Goal: Task Accomplishment & Management: Manage account settings

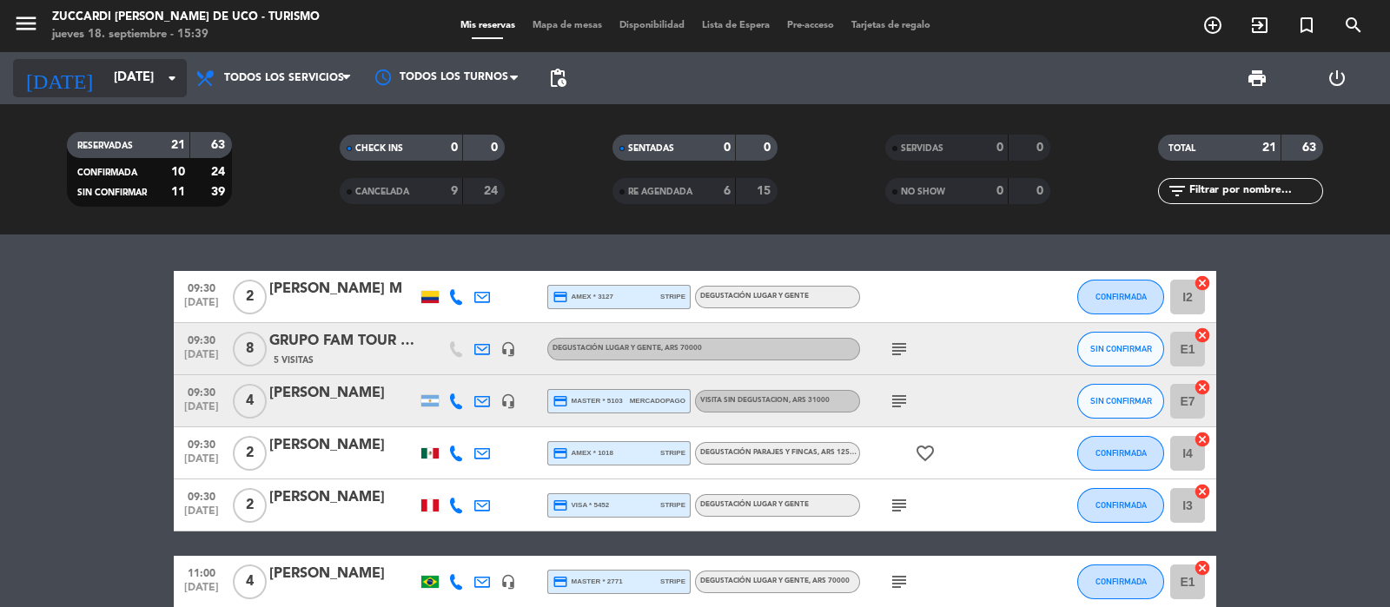
click at [105, 76] on input "[DATE]" at bounding box center [189, 78] width 168 height 33
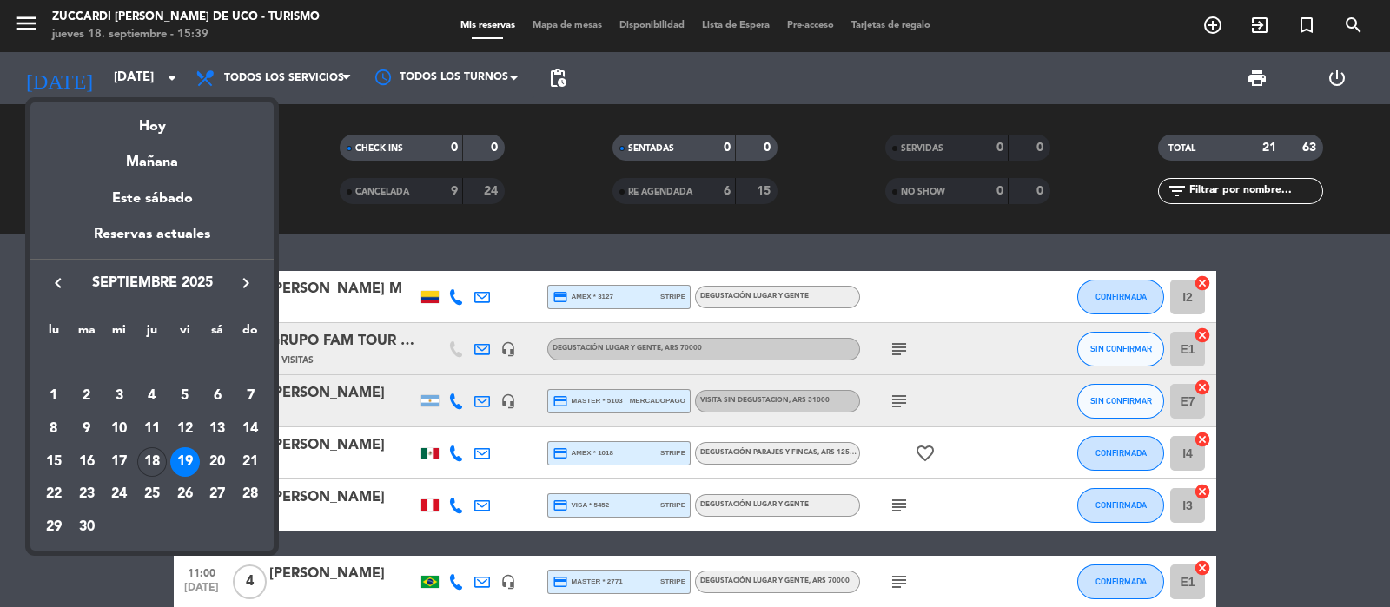
drag, startPoint x: 9, startPoint y: 506, endPoint x: 195, endPoint y: 430, distance: 201.0
click at [5, 506] on div at bounding box center [695, 303] width 1390 height 607
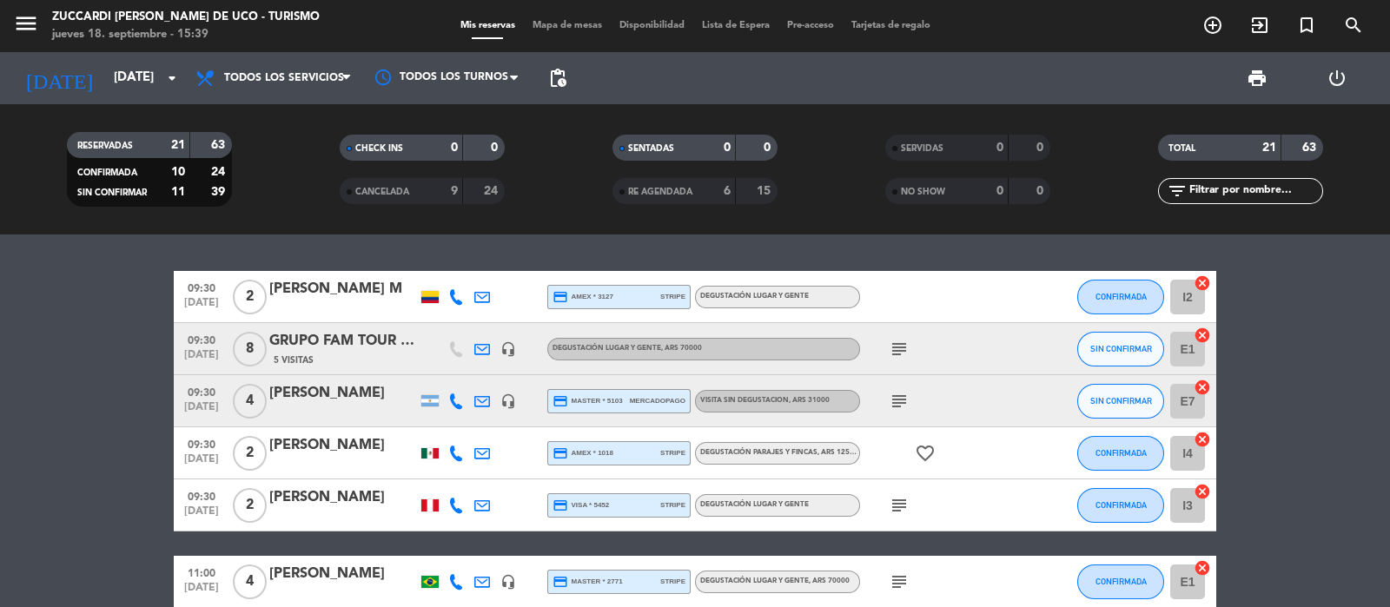
click at [308, 351] on div "GRUPO FAM TOUR DITINTOS" at bounding box center [343, 341] width 148 height 23
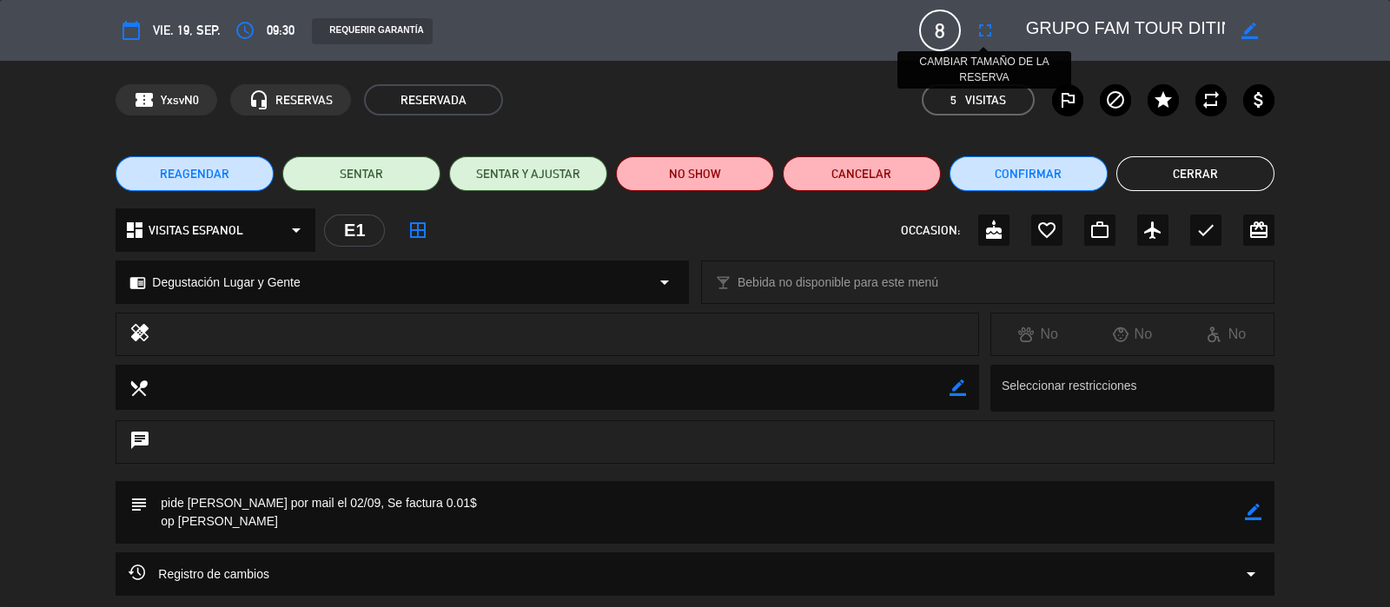
click at [979, 28] on icon "fullscreen" at bounding box center [985, 30] width 21 height 21
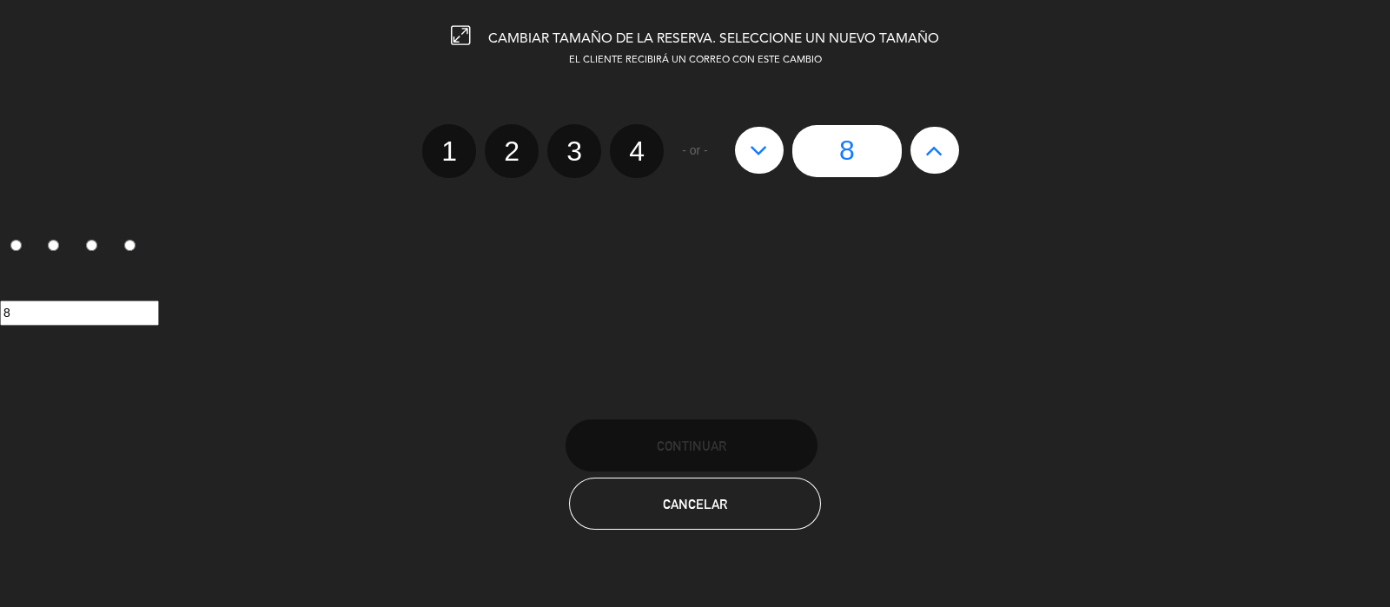
click at [747, 161] on button at bounding box center [759, 150] width 49 height 47
type input "7"
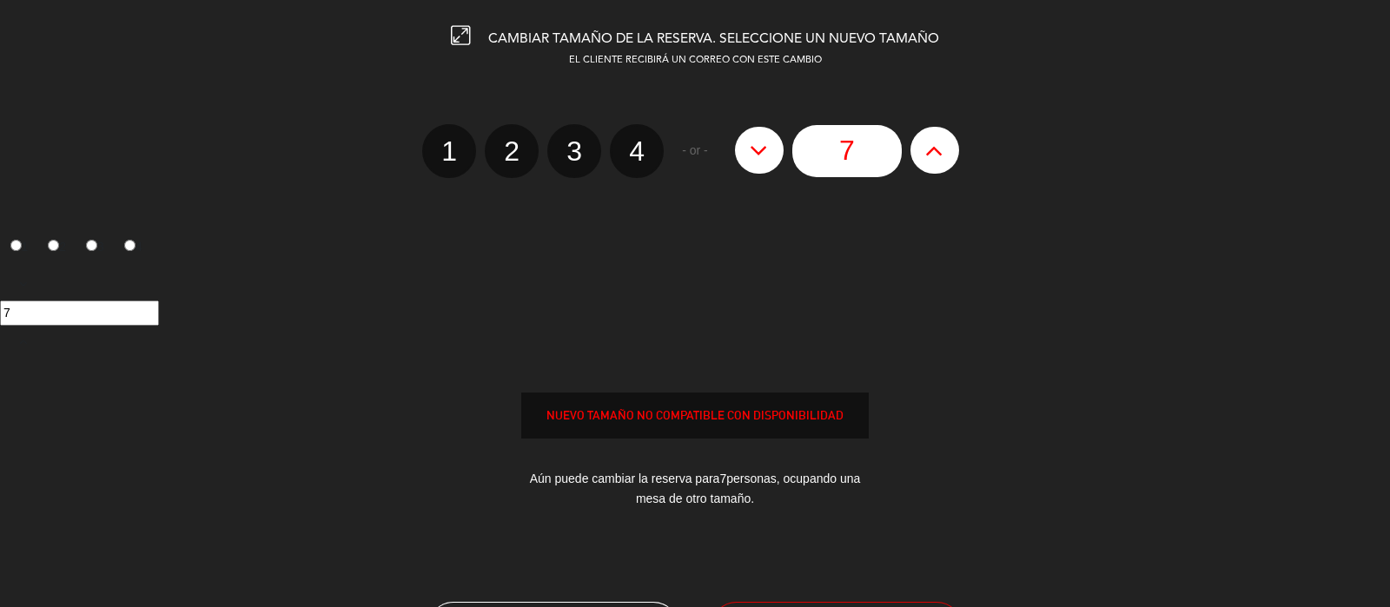
click at [747, 161] on button at bounding box center [759, 150] width 49 height 47
type input "6"
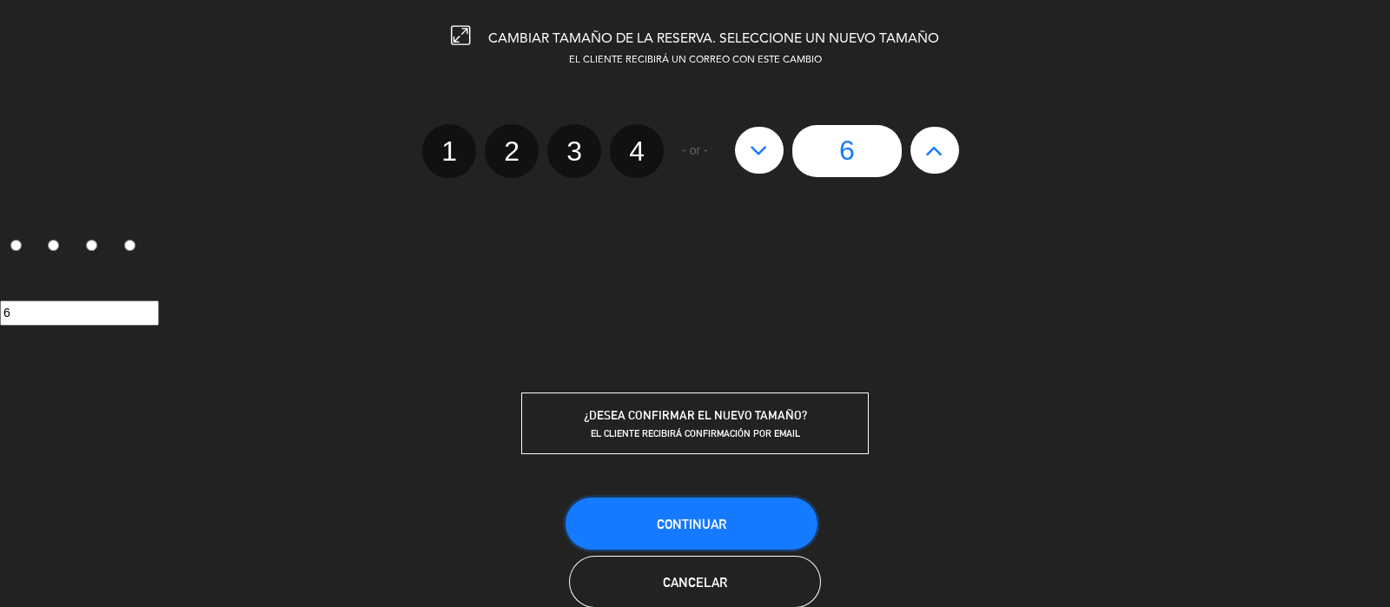
click at [721, 517] on span "Continuar" at bounding box center [692, 524] width 70 height 15
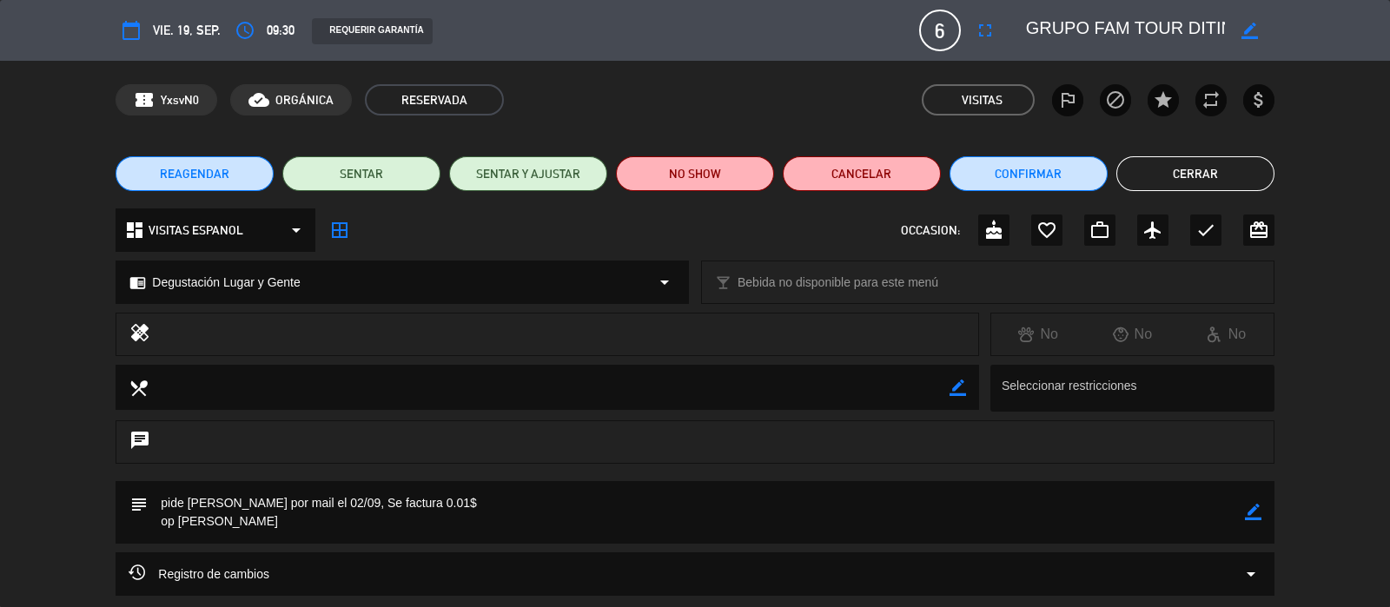
click at [1251, 180] on button "Cerrar" at bounding box center [1195, 173] width 158 height 35
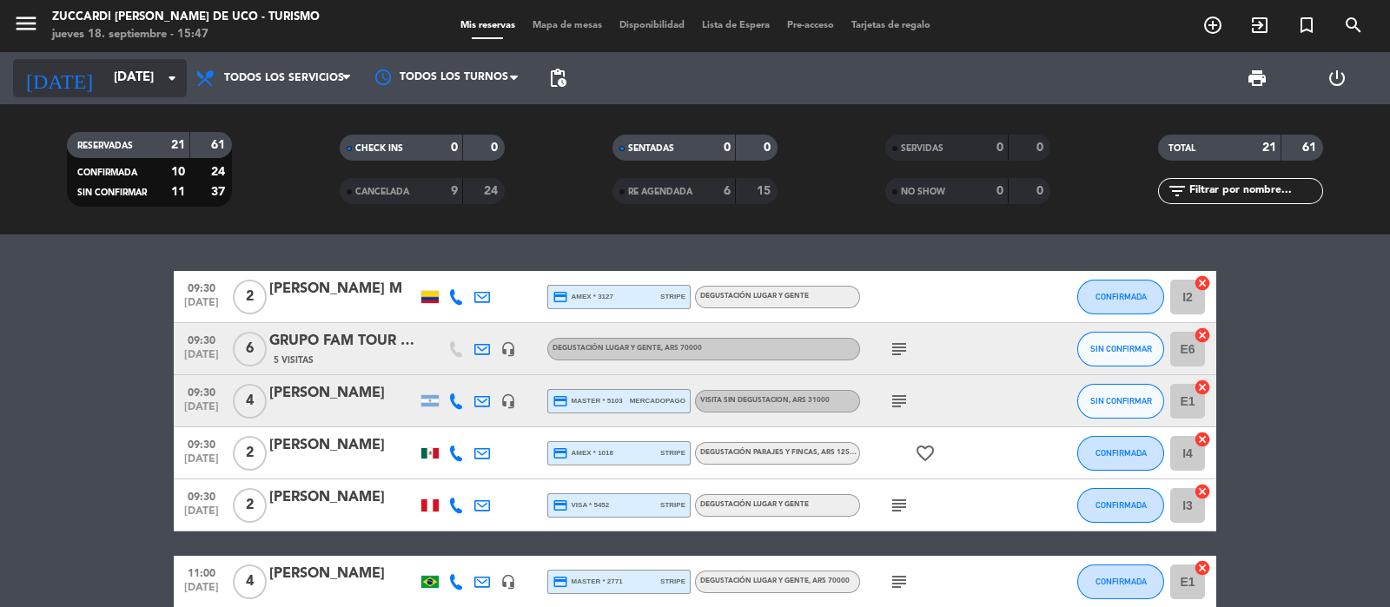
click at [105, 62] on input "[DATE]" at bounding box center [189, 78] width 168 height 33
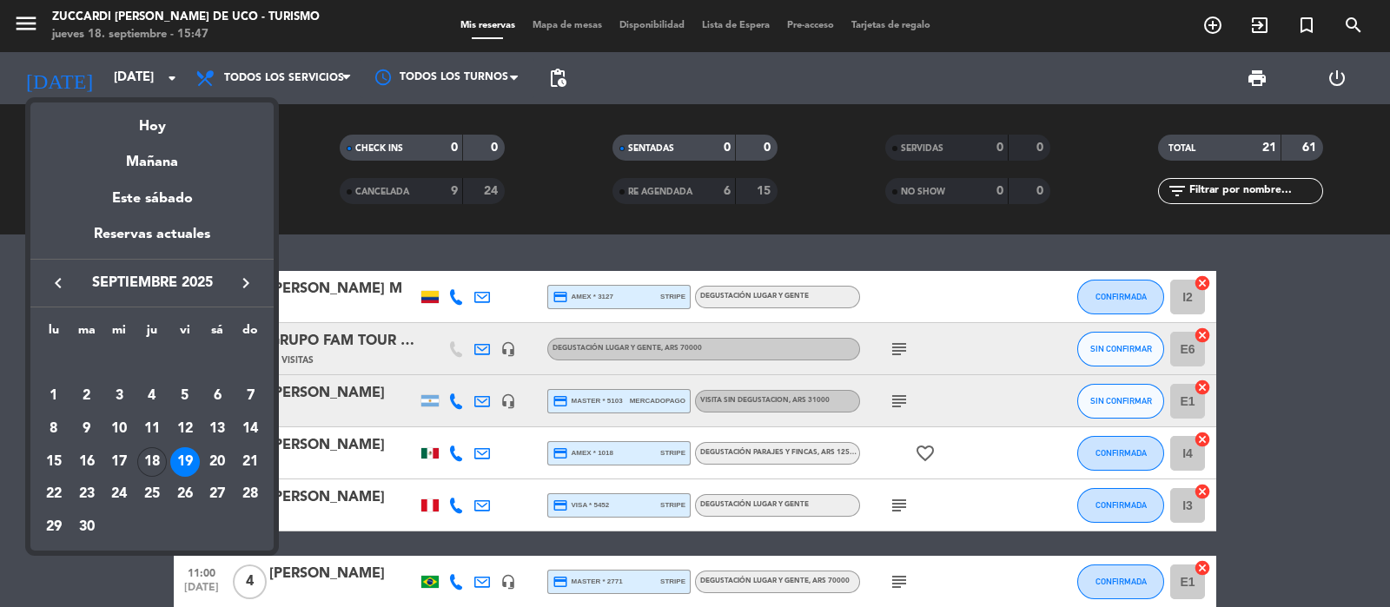
click at [187, 462] on div "19" at bounding box center [185, 462] width 30 height 30
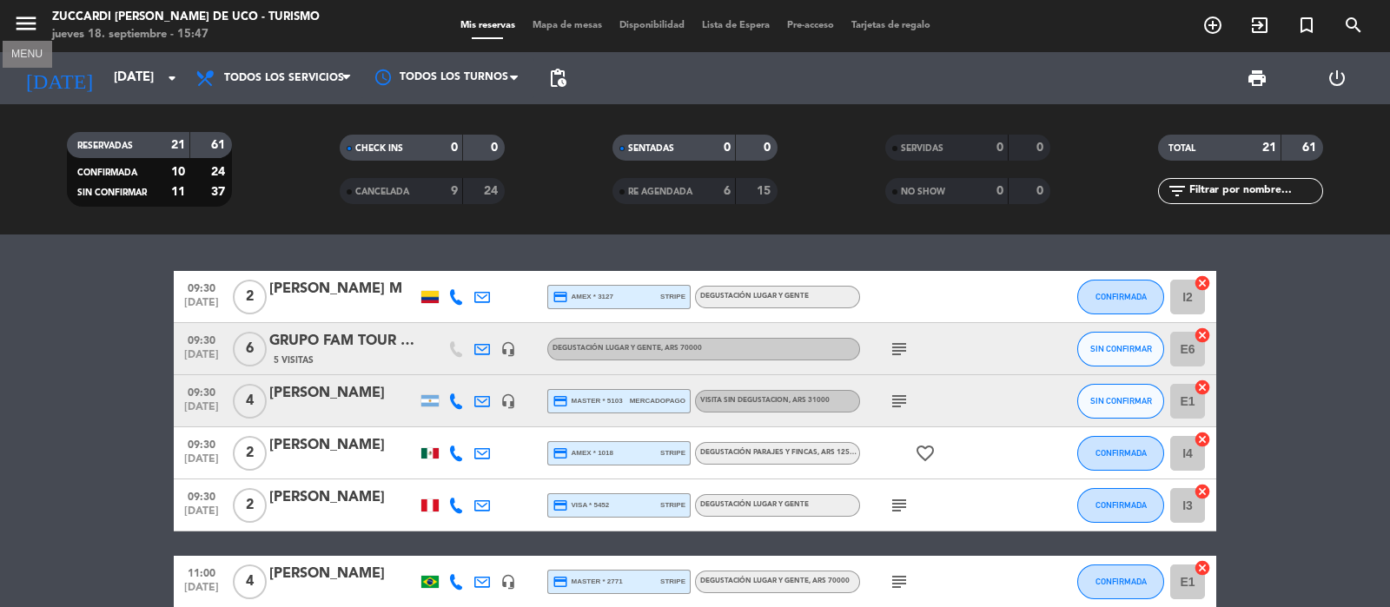
click at [27, 24] on icon "menu" at bounding box center [26, 23] width 26 height 26
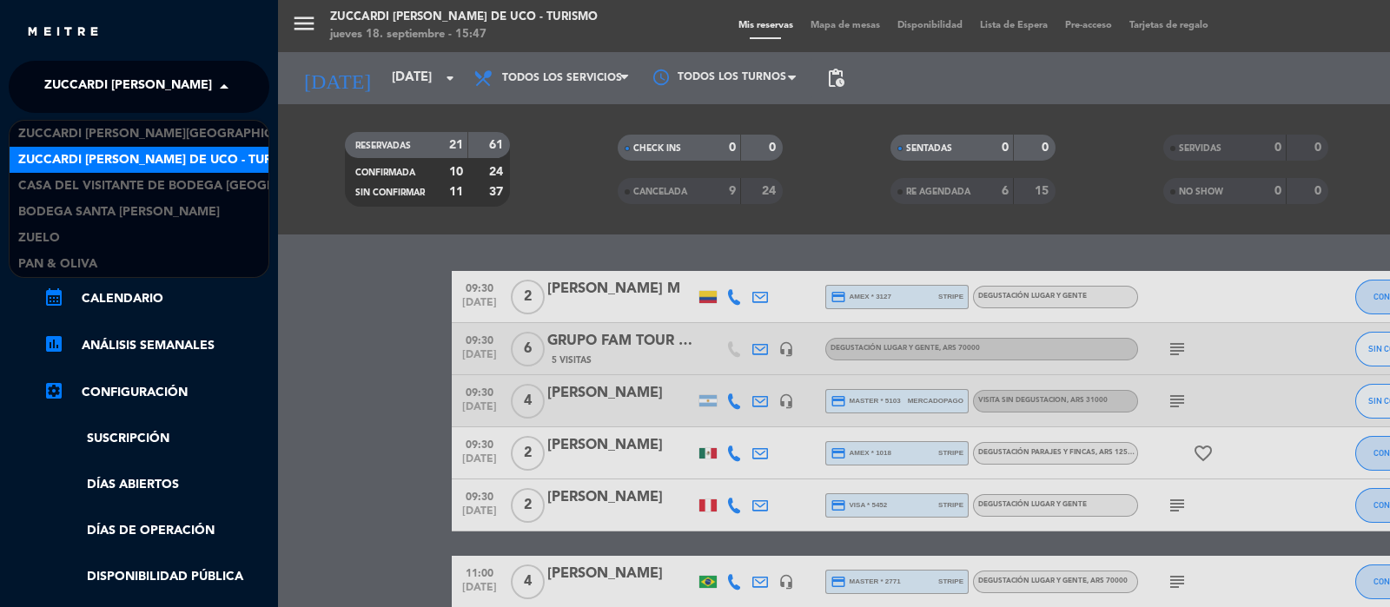
click at [66, 80] on span "Zuccardi [PERSON_NAME] de Uco - Turismo" at bounding box center [187, 87] width 286 height 36
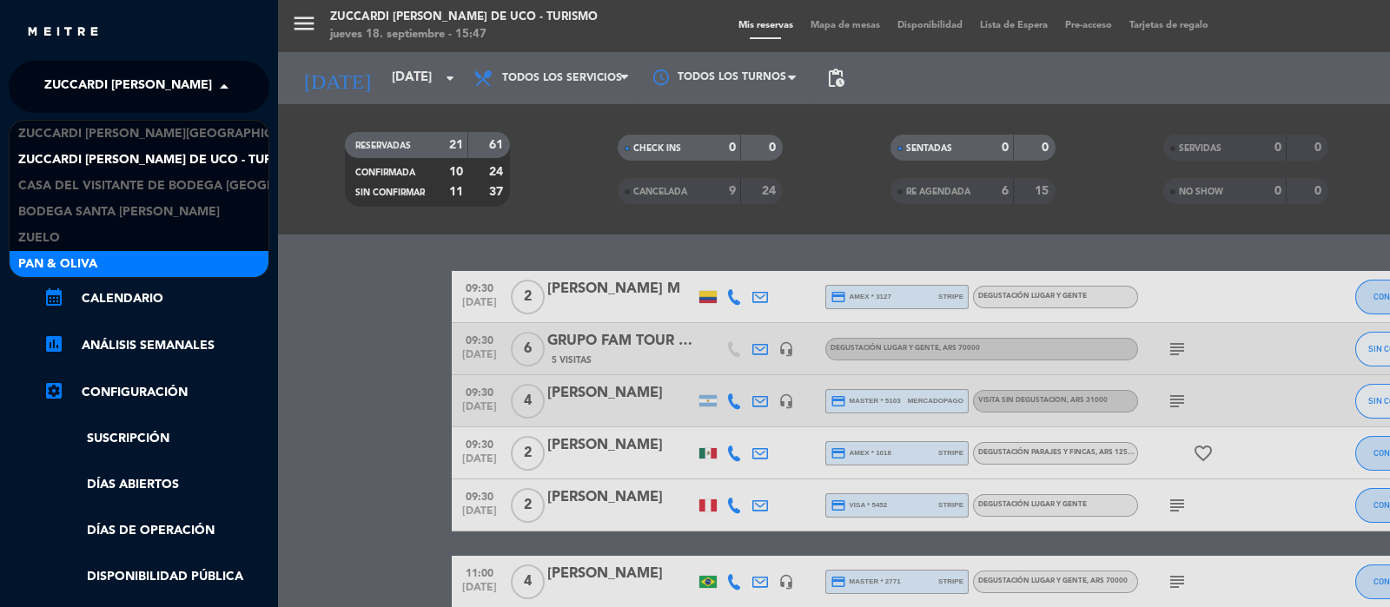
click at [349, 315] on div "menu Zuccardi [PERSON_NAME] de Uco - Turismo [DATE] 18. septiembre - 15:47 Mis …" at bounding box center [973, 303] width 1390 height 607
